Goal: Transaction & Acquisition: Purchase product/service

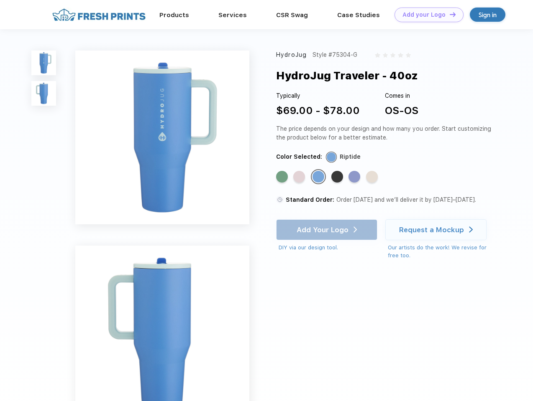
click at [426, 15] on link "Add your Logo Design Tool" at bounding box center [428, 15] width 69 height 15
click at [0, 0] on div "Design Tool" at bounding box center [0, 0] width 0 height 0
click at [449, 14] on link "Add your Logo Design Tool" at bounding box center [428, 15] width 69 height 15
click at [44, 63] on img at bounding box center [43, 63] width 25 height 25
click at [44, 94] on img at bounding box center [43, 93] width 25 height 25
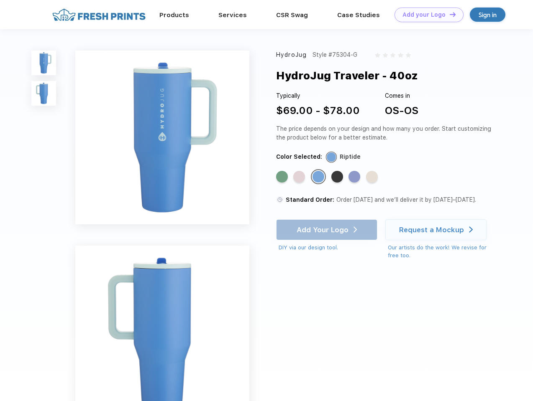
click at [283, 177] on div "Standard Color" at bounding box center [282, 177] width 12 height 12
click at [300, 177] on div "Standard Color" at bounding box center [299, 177] width 12 height 12
click at [319, 177] on div "Standard Color" at bounding box center [318, 177] width 12 height 12
click at [338, 177] on div "Standard Color" at bounding box center [337, 177] width 12 height 12
click at [355, 177] on div "Standard Color" at bounding box center [354, 177] width 12 height 12
